Goal: Task Accomplishment & Management: Complete application form

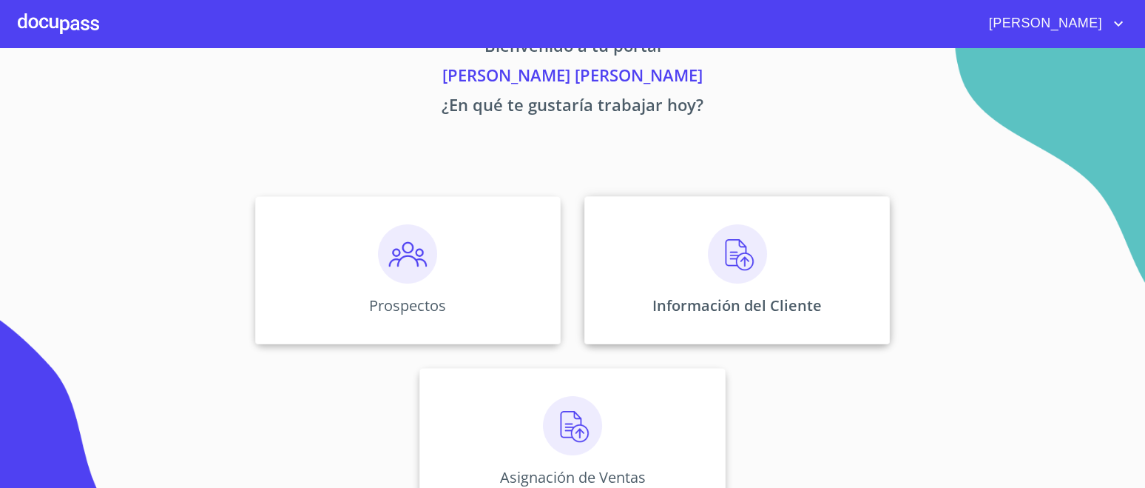
scroll to position [84, 0]
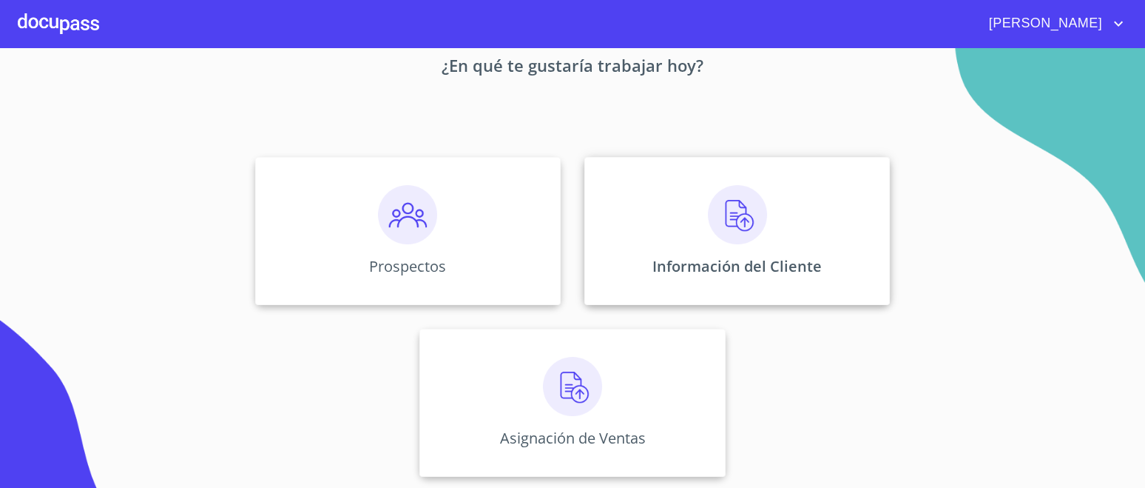
click at [771, 211] on div "Información del Cliente" at bounding box center [737, 231] width 306 height 148
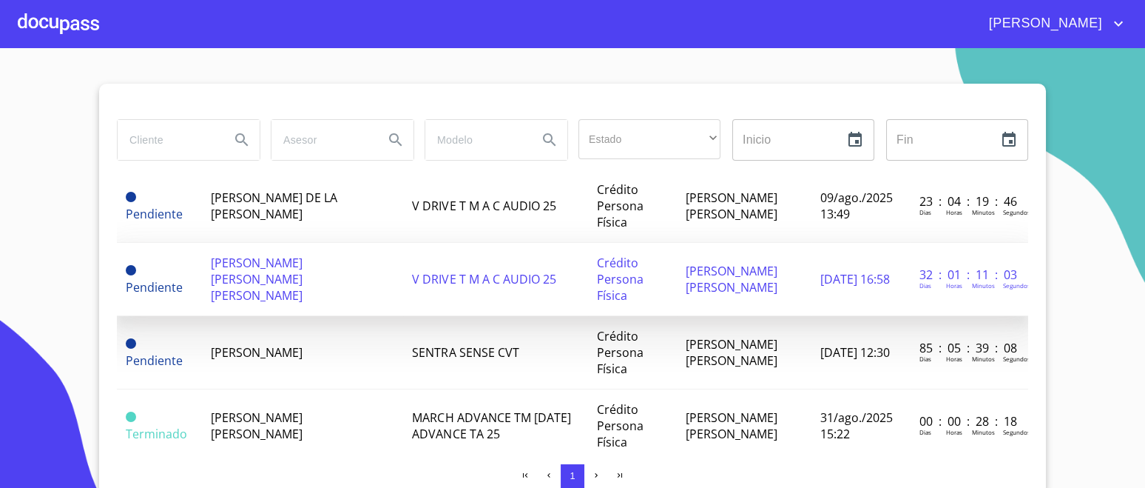
scroll to position [92, 0]
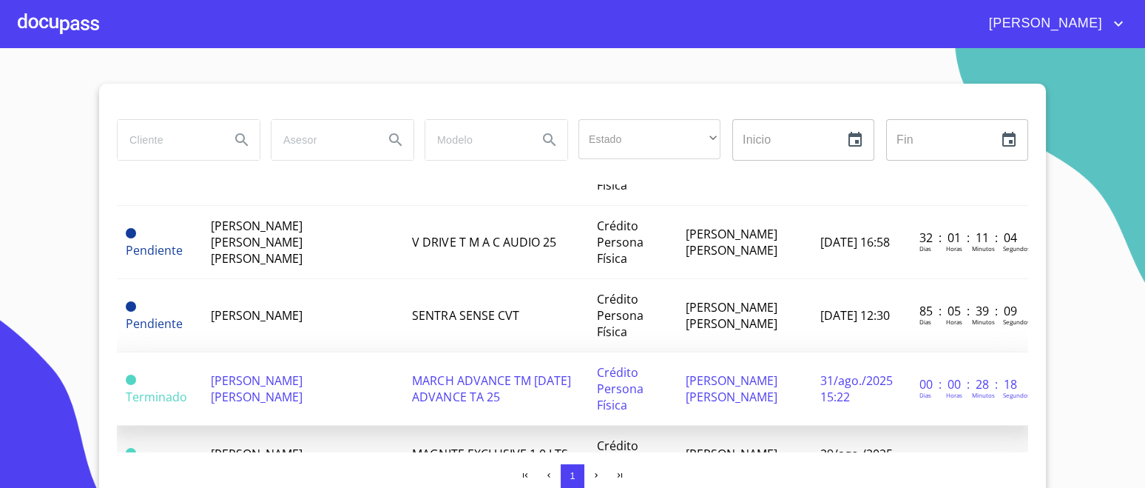
click at [249, 391] on span "[PERSON_NAME] [PERSON_NAME]" at bounding box center [257, 388] width 92 height 33
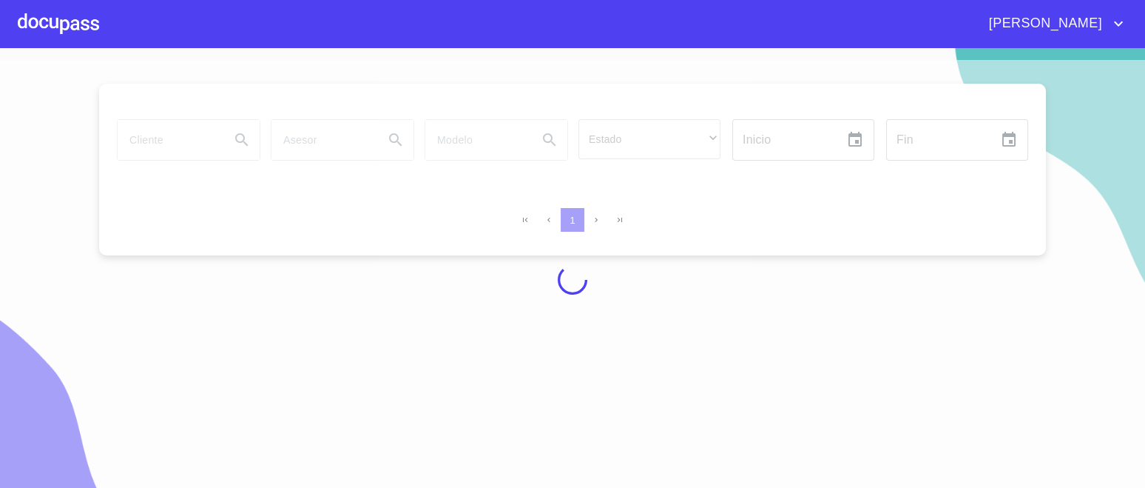
click at [88, 18] on div at bounding box center [58, 23] width 81 height 47
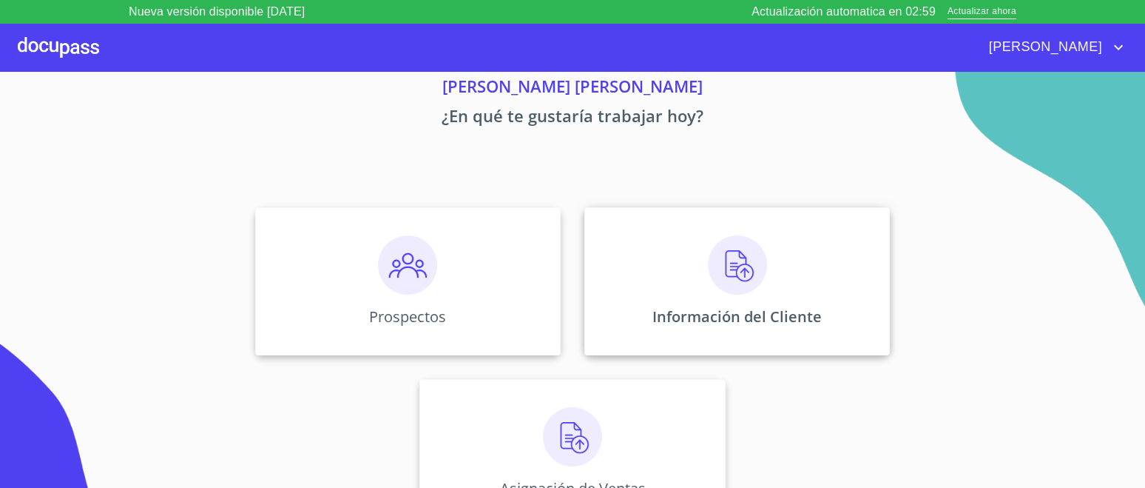
scroll to position [84, 0]
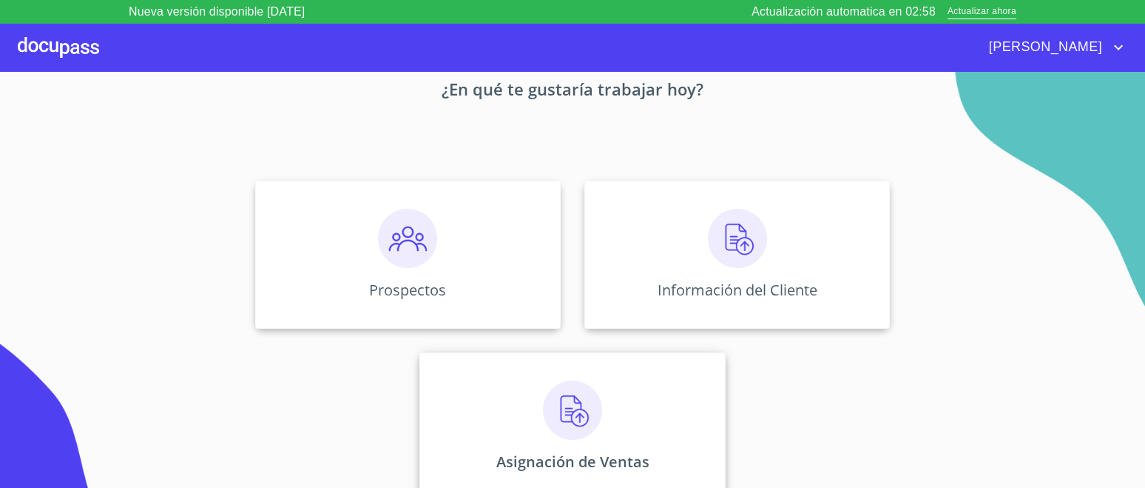
click at [584, 436] on img at bounding box center [572, 409] width 59 height 59
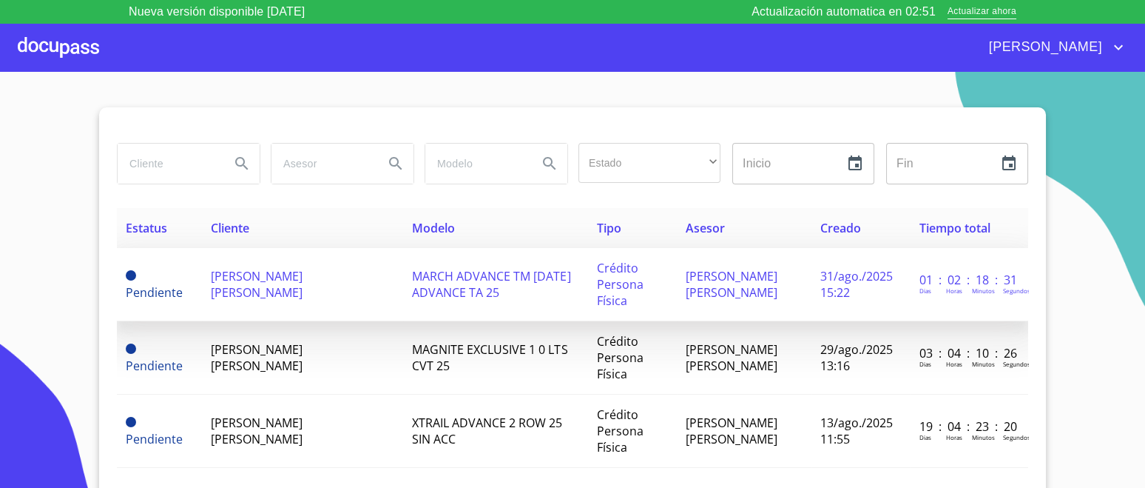
click at [303, 281] on span "[PERSON_NAME] [PERSON_NAME]" at bounding box center [257, 284] width 92 height 33
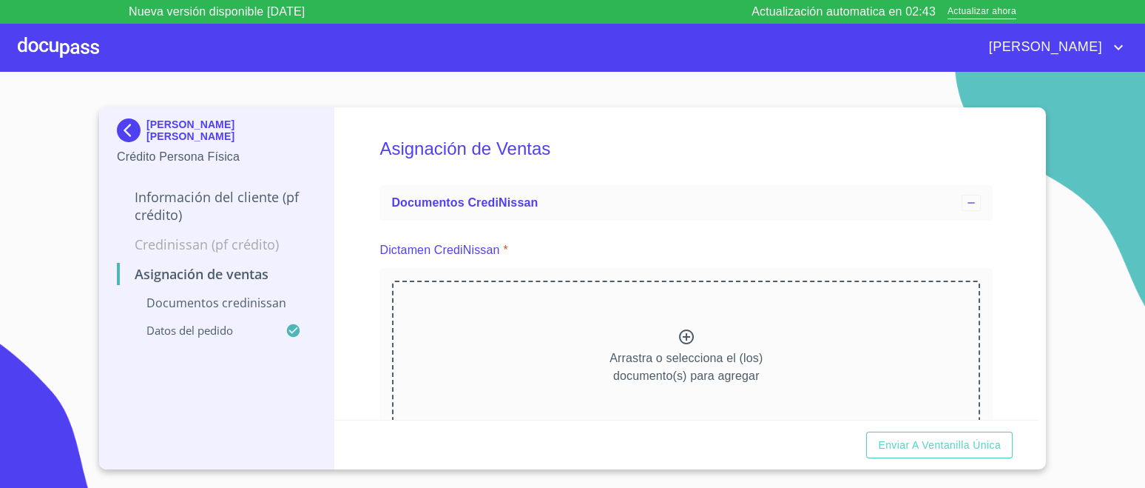
click at [678, 333] on icon at bounding box center [687, 337] width 18 height 18
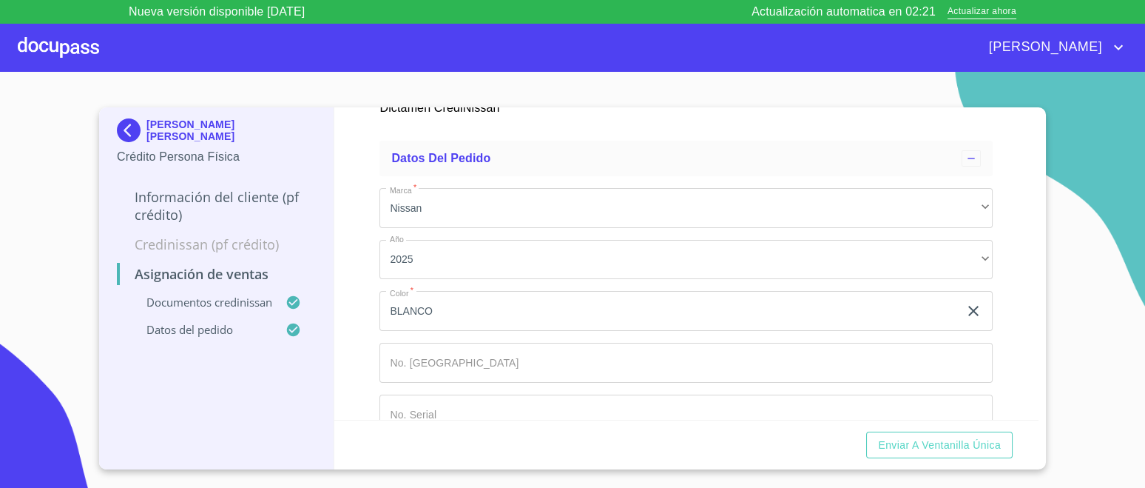
scroll to position [764, 0]
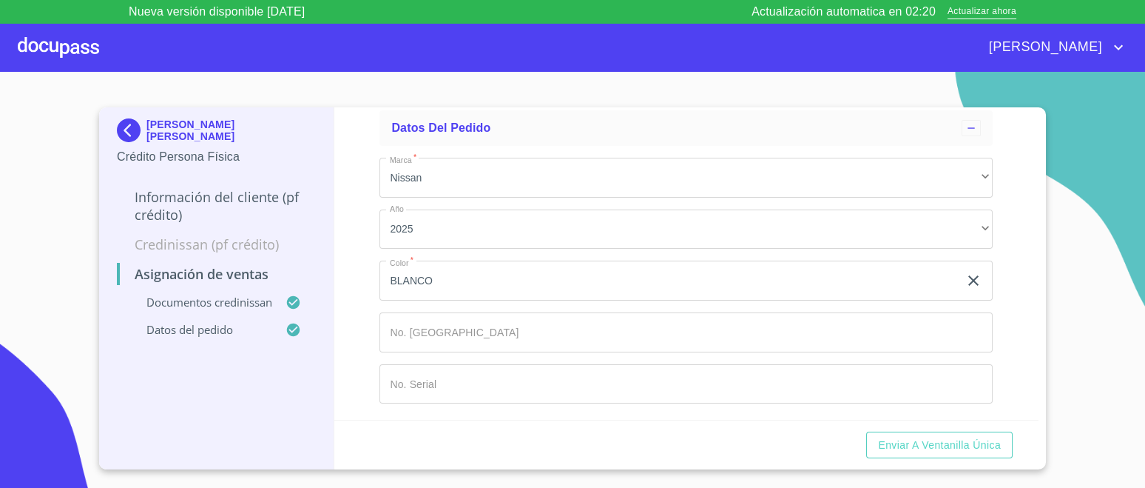
click at [456, 300] on input "Marca   *" at bounding box center [669, 280] width 579 height 40
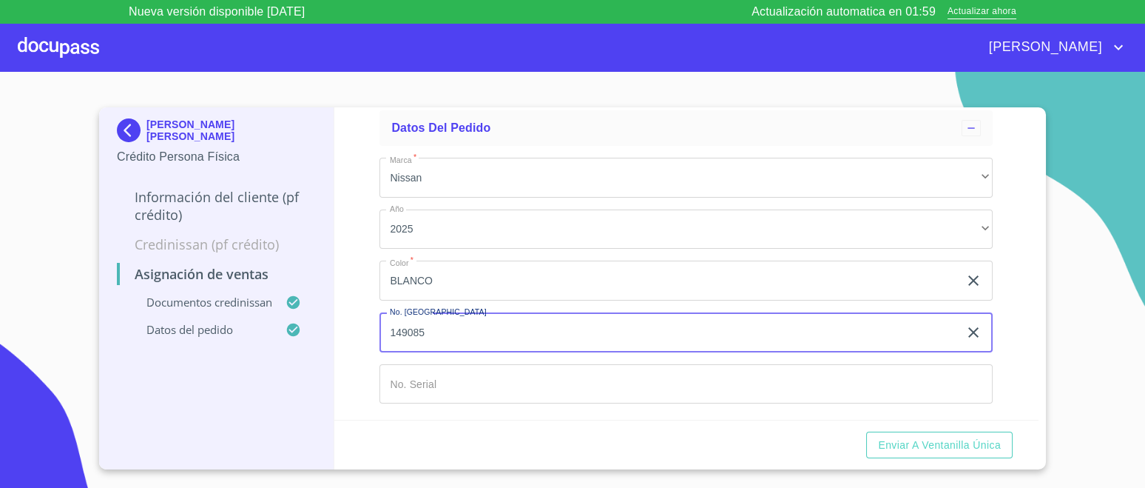
type input "149085"
click at [449, 300] on input "Marca   *" at bounding box center [669, 280] width 579 height 40
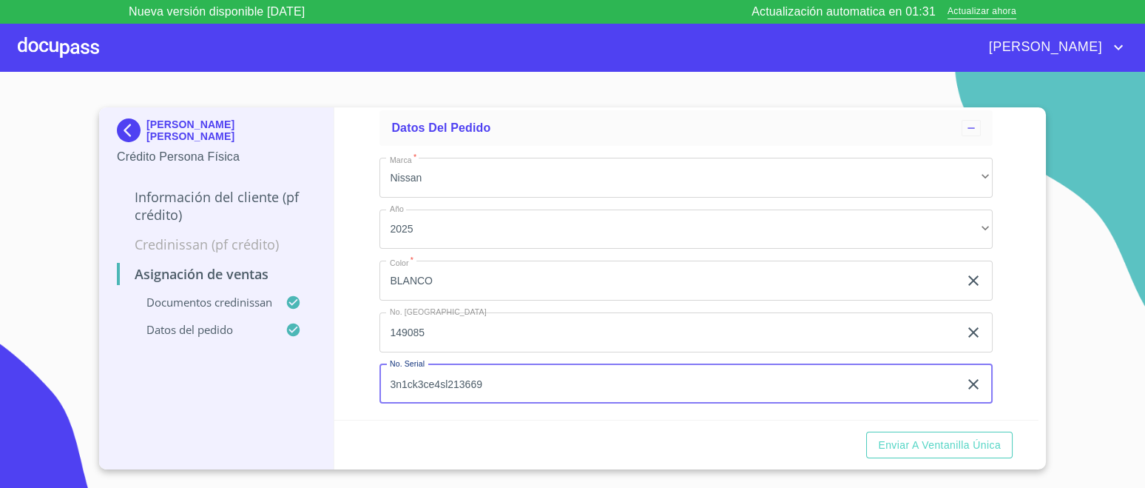
click at [400, 380] on input "3n1ck3ce4sl213669" at bounding box center [669, 384] width 579 height 40
click at [419, 380] on input "3N1ck3ce4sl213669" at bounding box center [669, 384] width 579 height 40
click at [439, 378] on input "3N1CK3ce4sl213669" at bounding box center [669, 384] width 579 height 40
click at [456, 380] on input "3N1CK3CE4sl213669" at bounding box center [669, 384] width 579 height 40
type input "3N1CK3CE4SL13669"
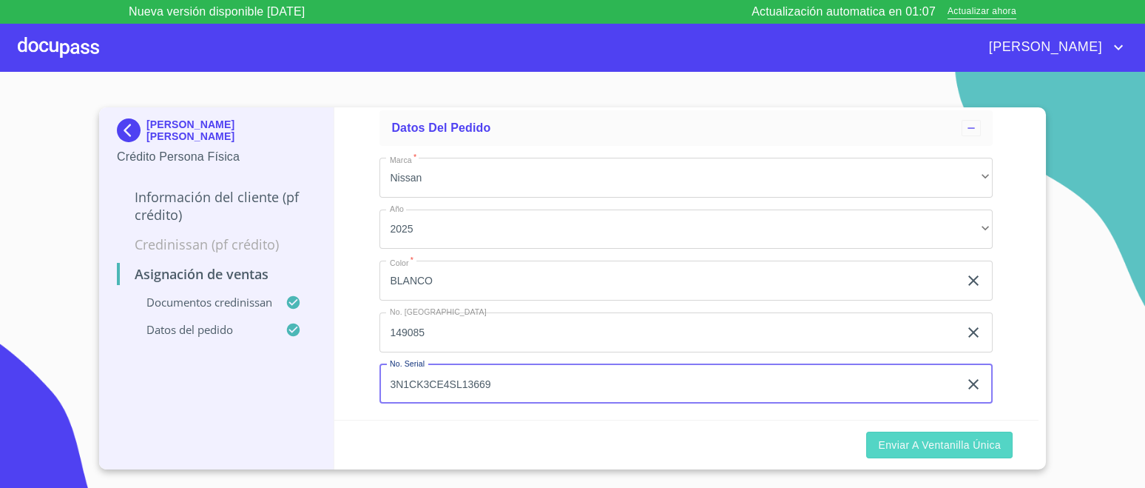
click at [934, 445] on span "Enviar a Ventanilla única" at bounding box center [939, 445] width 123 height 18
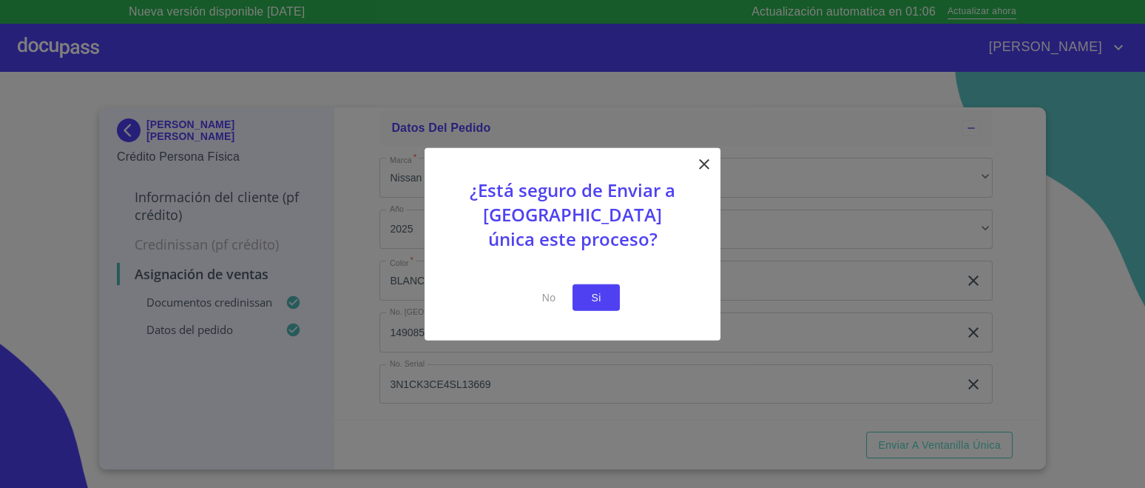
click at [613, 300] on button "Si" at bounding box center [596, 296] width 47 height 27
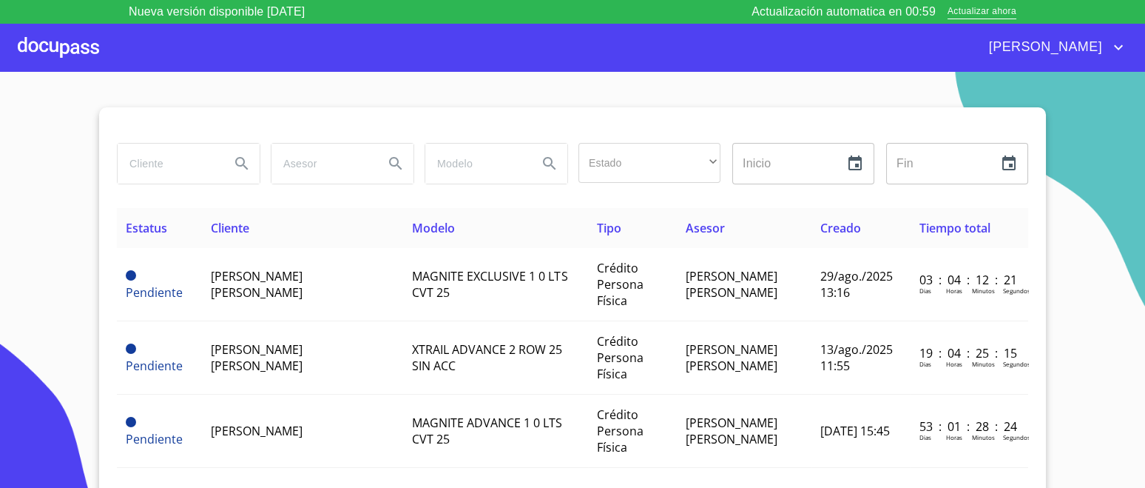
click at [69, 47] on div at bounding box center [58, 47] width 81 height 47
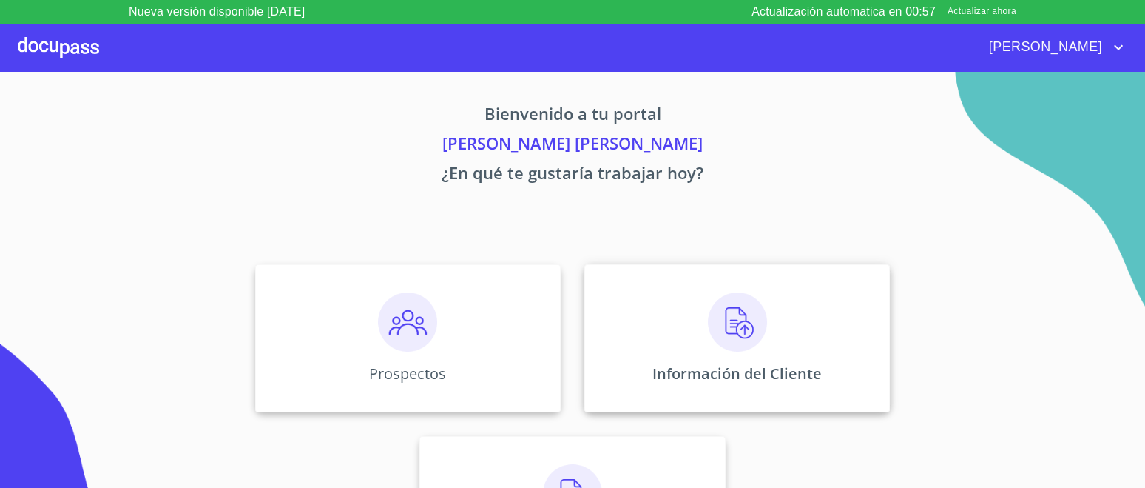
click at [723, 319] on img at bounding box center [737, 321] width 59 height 59
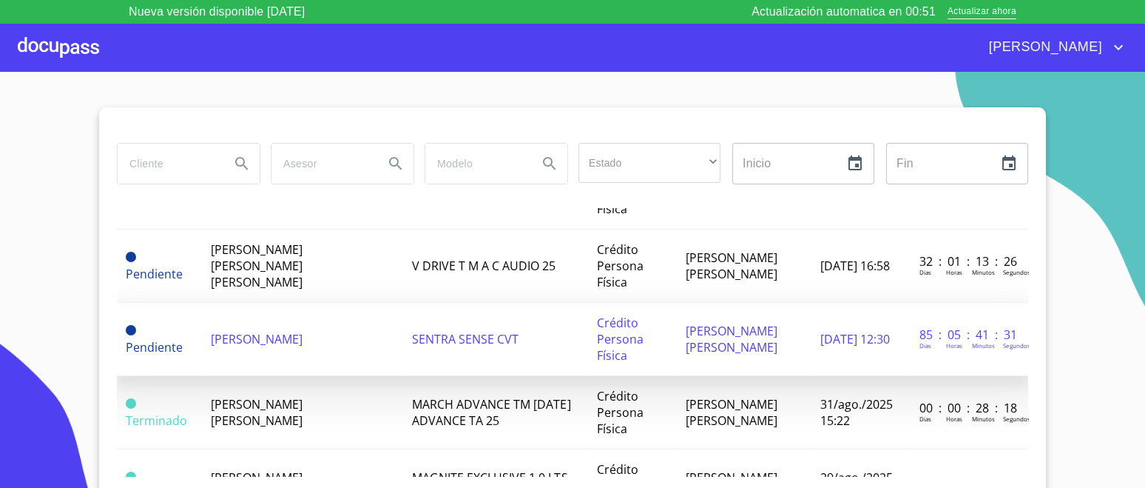
scroll to position [184, 0]
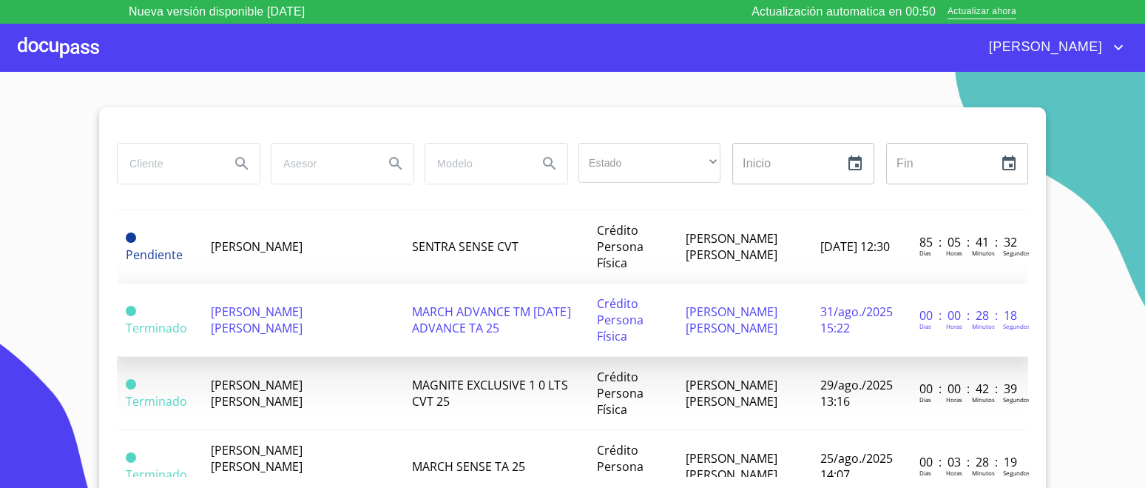
click at [294, 322] on span "[PERSON_NAME] [PERSON_NAME]" at bounding box center [257, 319] width 92 height 33
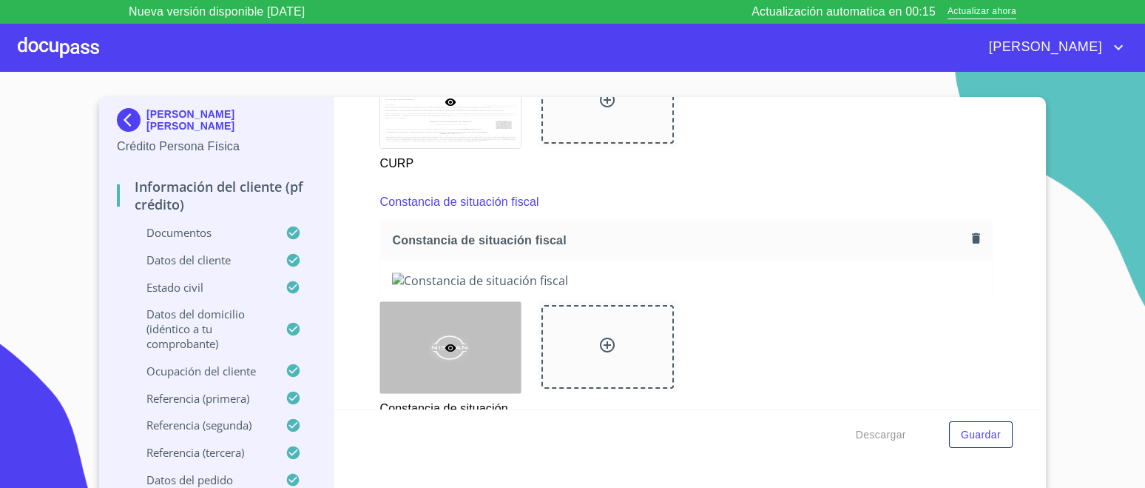
scroll to position [4457, 0]
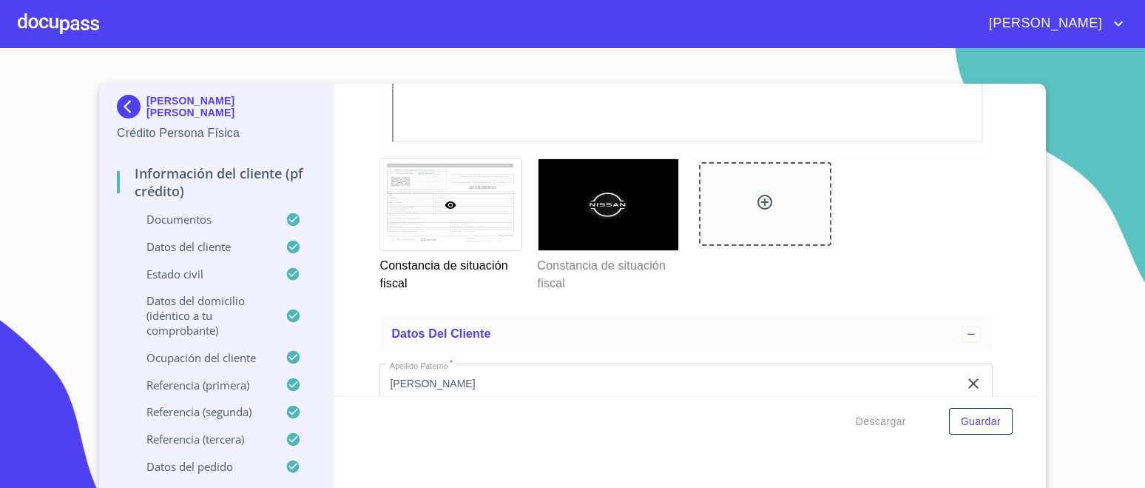
scroll to position [4531, 0]
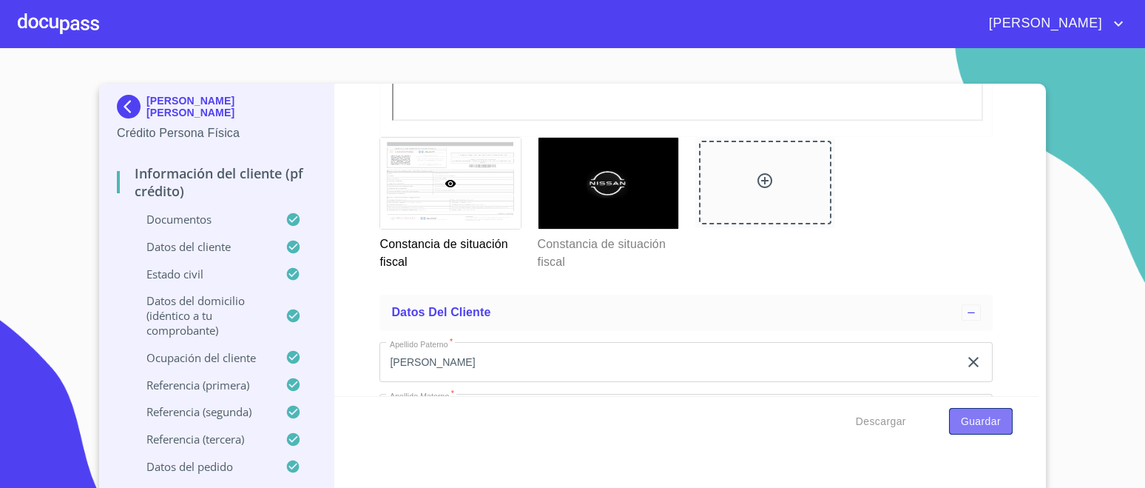
click at [1000, 419] on button "Guardar" at bounding box center [981, 421] width 64 height 27
